Goal: Task Accomplishment & Management: Manage account settings

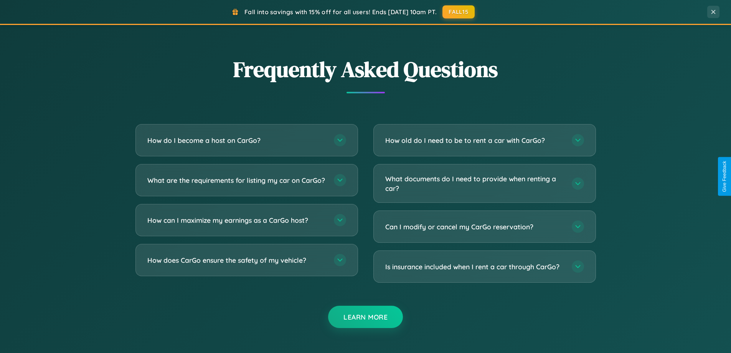
scroll to position [1477, 0]
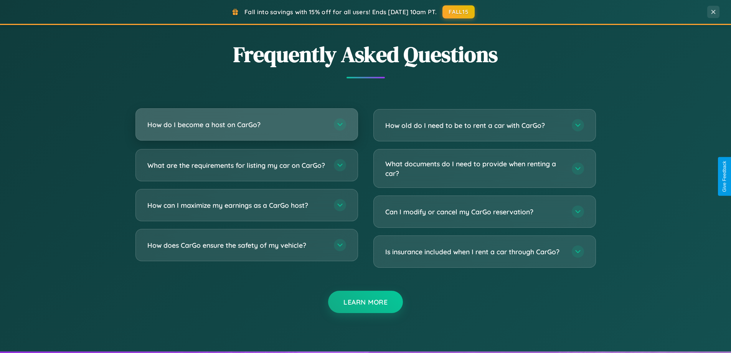
click at [246, 124] on h3 "How do I become a host on CarGo?" at bounding box center [236, 125] width 179 height 10
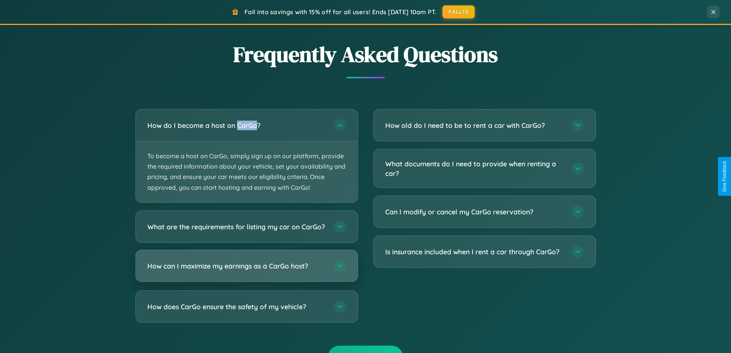
click at [246, 270] on h3 "How can I maximize my earnings as a CarGo host?" at bounding box center [236, 266] width 179 height 10
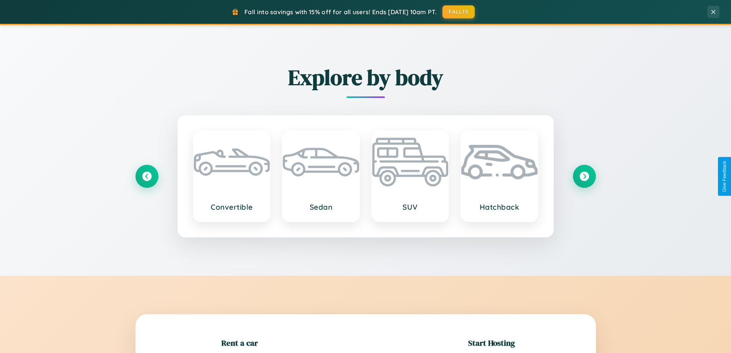
scroll to position [166, 0]
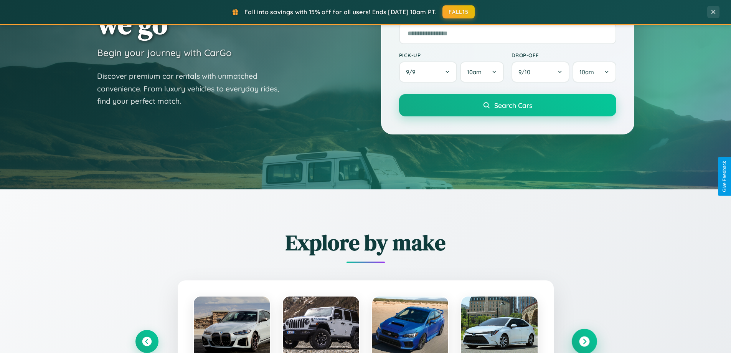
click at [584, 341] on icon at bounding box center [584, 341] width 10 height 10
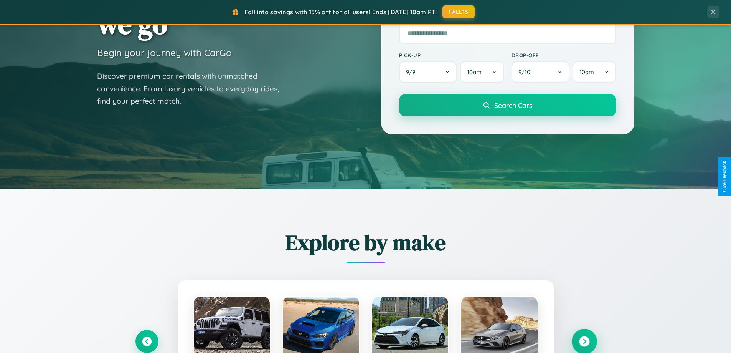
click at [584, 340] on icon at bounding box center [584, 341] width 10 height 10
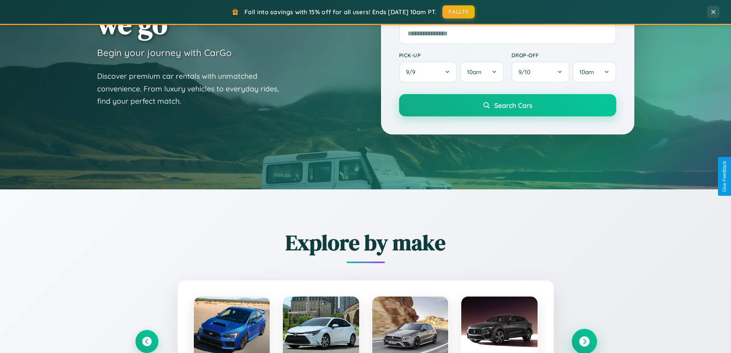
click at [584, 340] on icon at bounding box center [584, 341] width 10 height 10
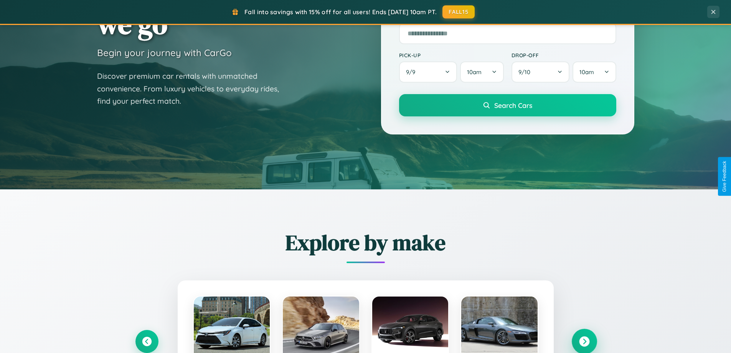
click at [584, 340] on icon at bounding box center [584, 341] width 10 height 10
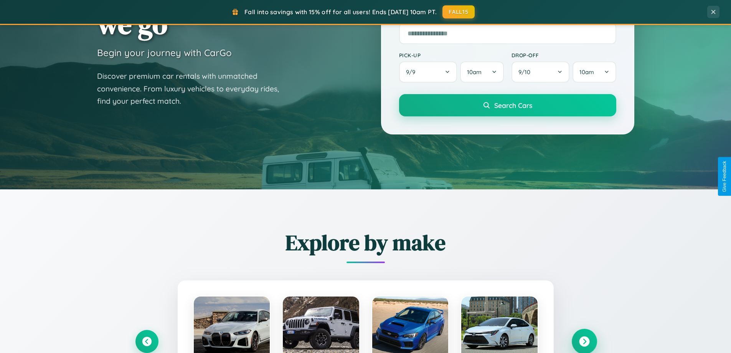
click at [584, 340] on icon at bounding box center [584, 341] width 10 height 10
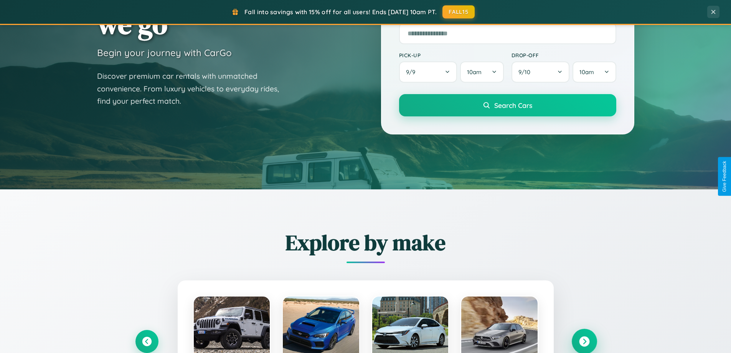
scroll to position [0, 0]
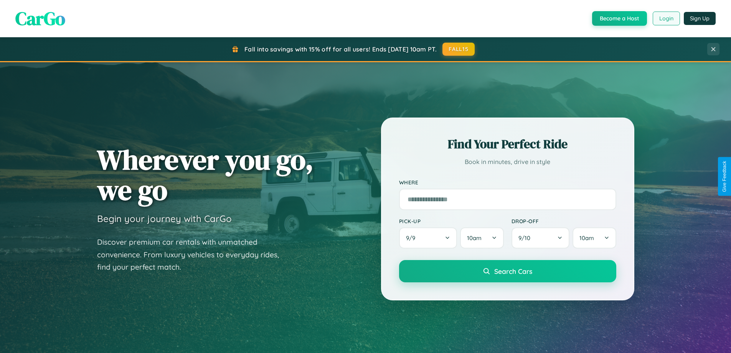
click at [666, 18] on button "Login" at bounding box center [666, 19] width 27 height 14
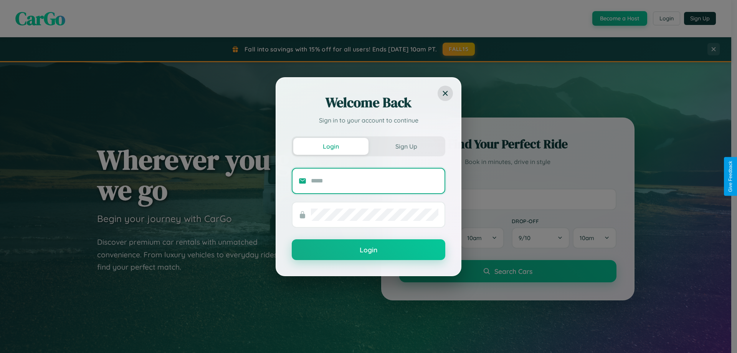
click at [375, 180] on input "text" at bounding box center [374, 181] width 127 height 12
type input "**********"
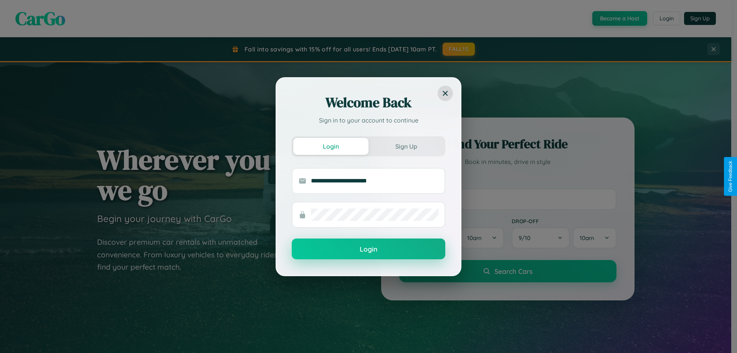
click at [368, 249] on button "Login" at bounding box center [369, 248] width 154 height 21
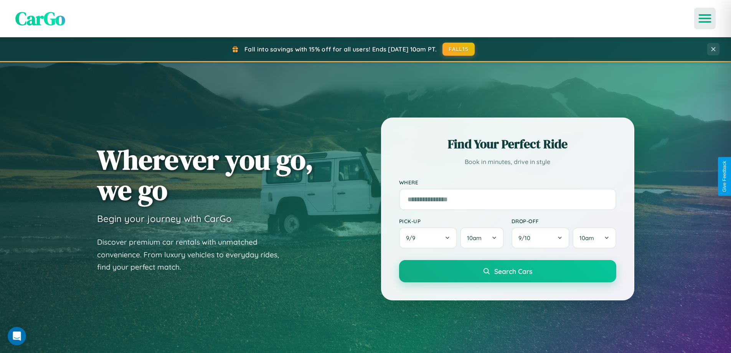
click at [705, 18] on icon "Open menu" at bounding box center [705, 18] width 11 height 7
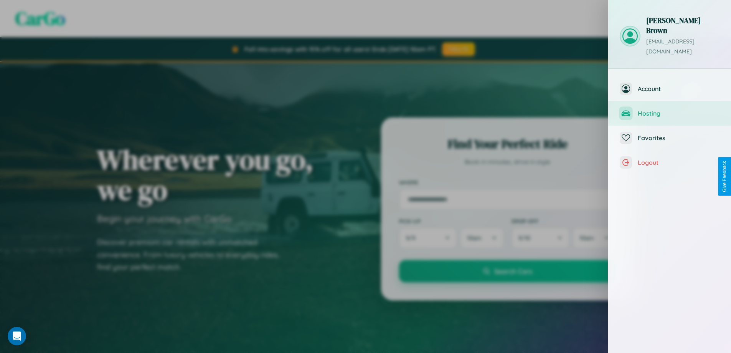
click at [670, 109] on span "Hosting" at bounding box center [679, 113] width 82 height 8
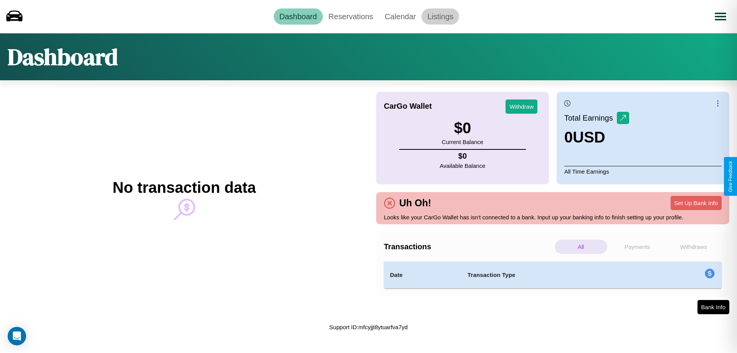
click at [440, 16] on link "Listings" at bounding box center [440, 16] width 38 height 16
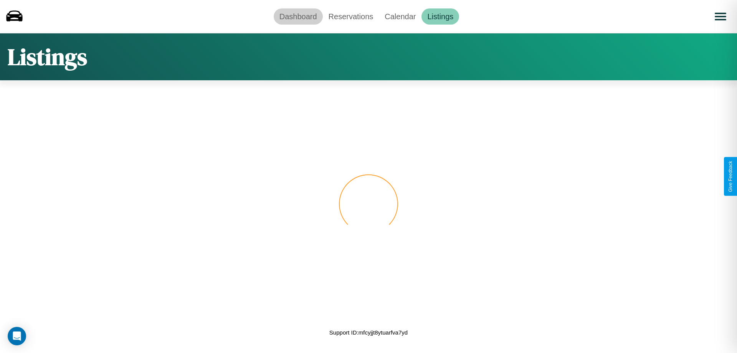
click at [298, 16] on link "Dashboard" at bounding box center [298, 16] width 49 height 16
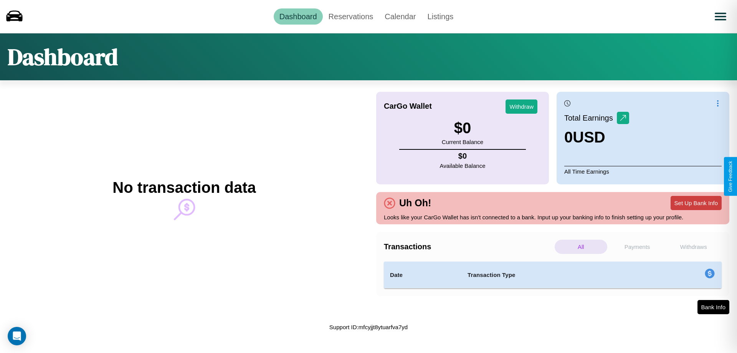
click at [696, 203] on button "Set Up Bank Info" at bounding box center [696, 203] width 51 height 14
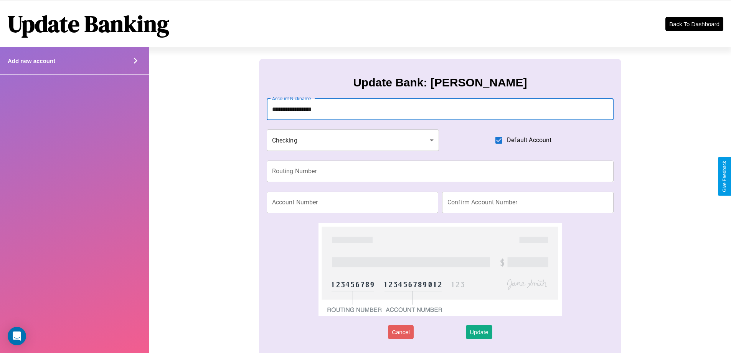
type input "**********"
